Goal: Navigation & Orientation: Find specific page/section

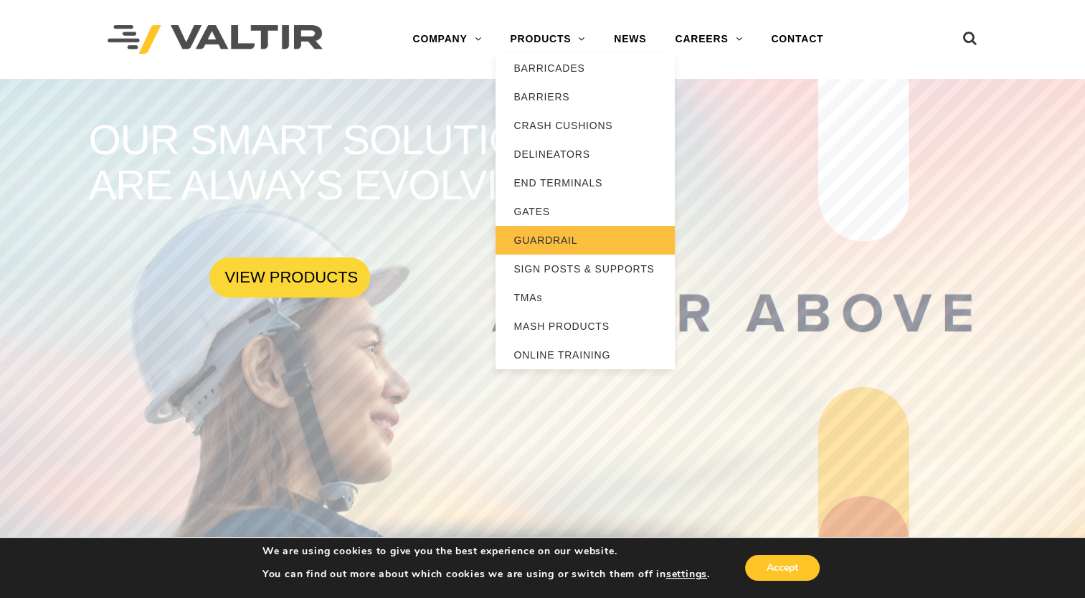
click at [540, 239] on link "GUARDRAIL" at bounding box center [584, 240] width 179 height 29
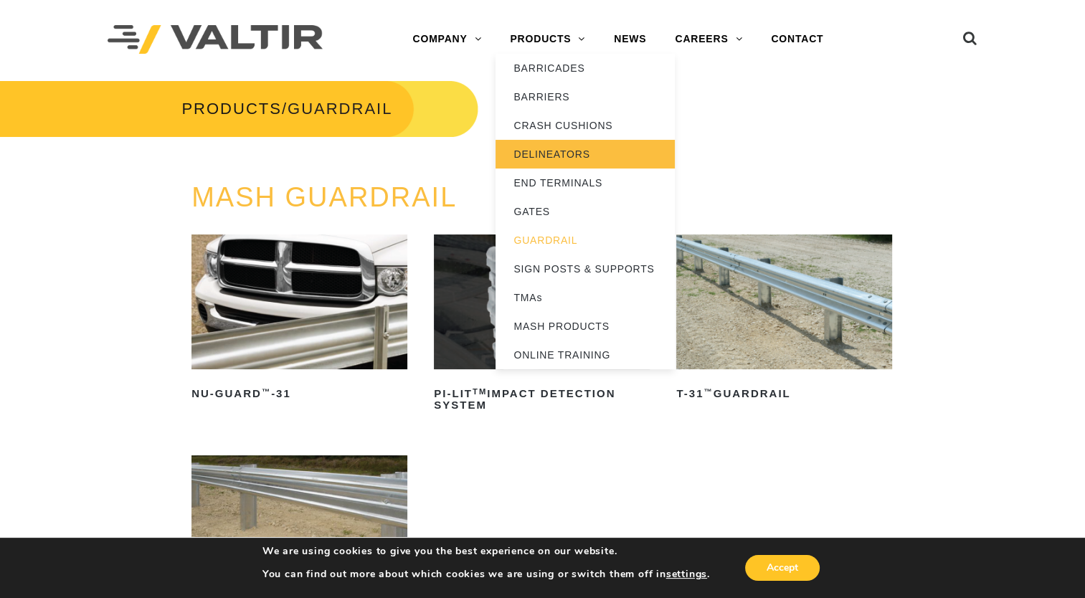
click at [568, 157] on link "DELINEATORS" at bounding box center [584, 154] width 179 height 29
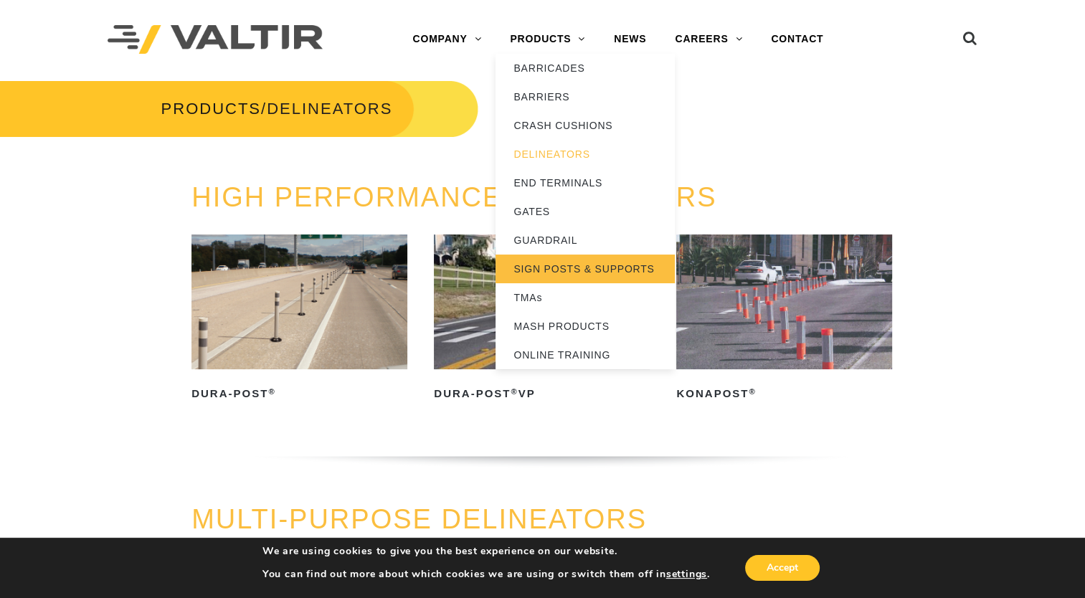
click at [567, 266] on link "SIGN POSTS & SUPPORTS" at bounding box center [584, 268] width 179 height 29
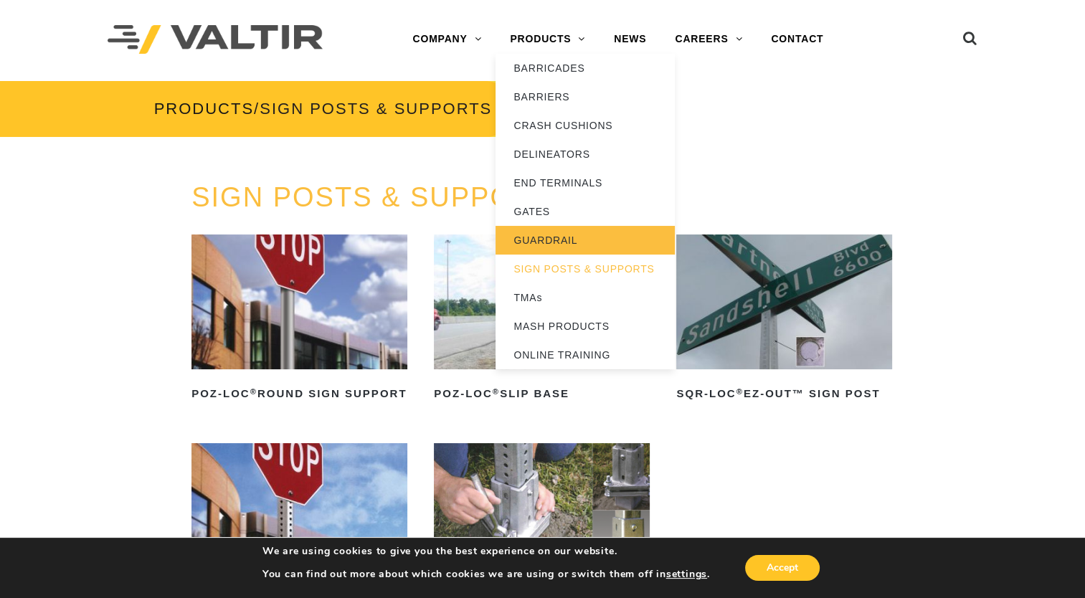
click at [565, 233] on link "GUARDRAIL" at bounding box center [584, 240] width 179 height 29
